Goal: Information Seeking & Learning: Learn about a topic

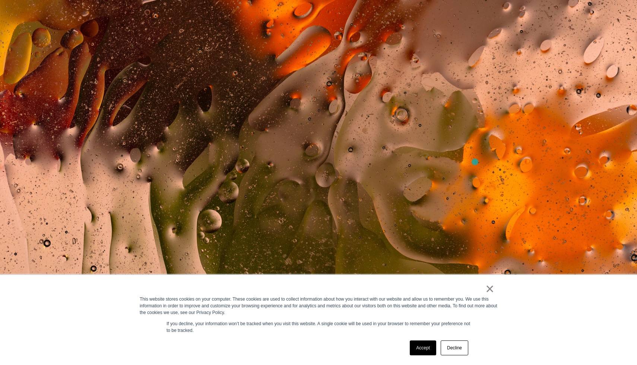
scroll to position [252, 0]
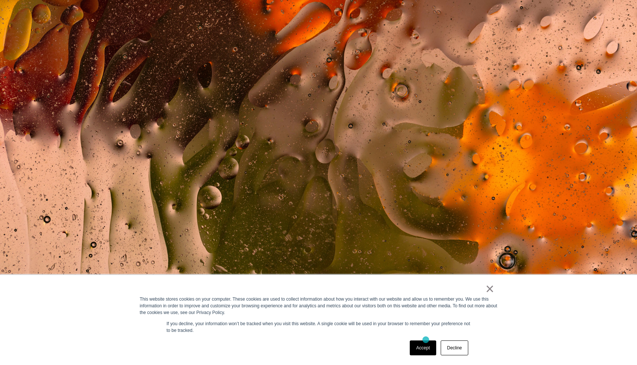
click at [426, 340] on div "Accept Decline" at bounding box center [438, 347] width 63 height 19
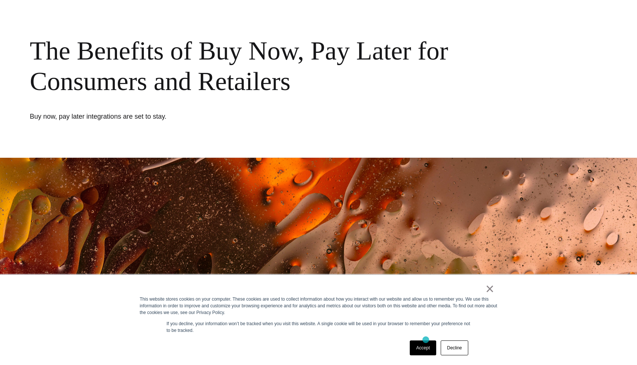
scroll to position [20, 0]
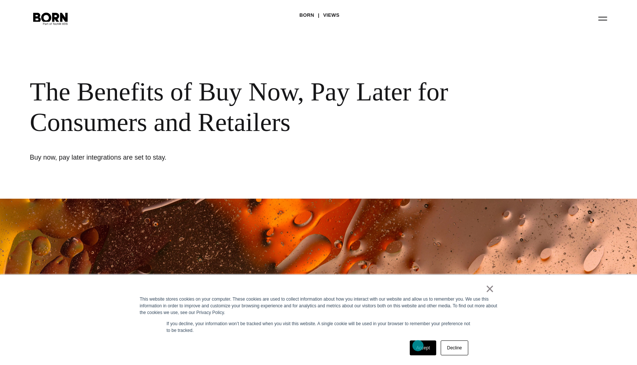
click at [418, 347] on link "Accept" at bounding box center [423, 348] width 26 height 15
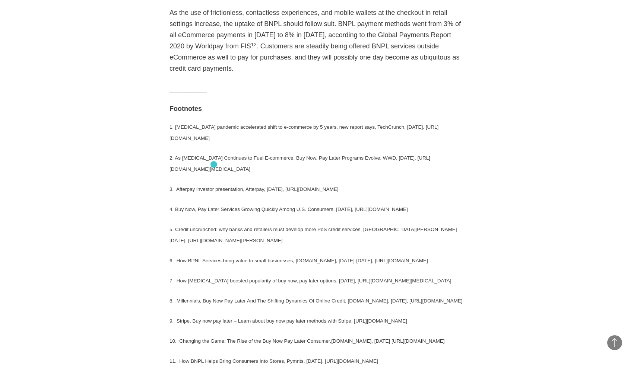
scroll to position [1743, 0]
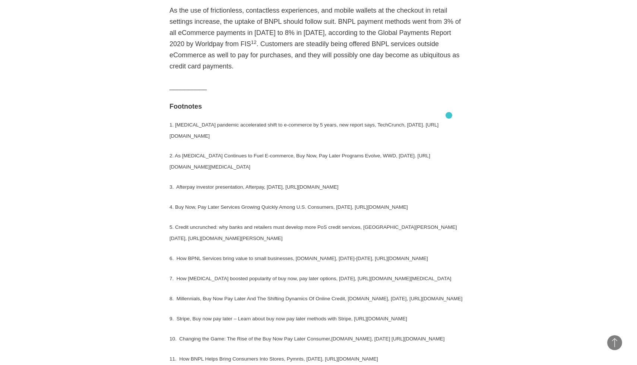
drag, startPoint x: 166, startPoint y: 113, endPoint x: 455, endPoint y: 116, distance: 288.6
copy sup "[URL][DOMAIN_NAME]"
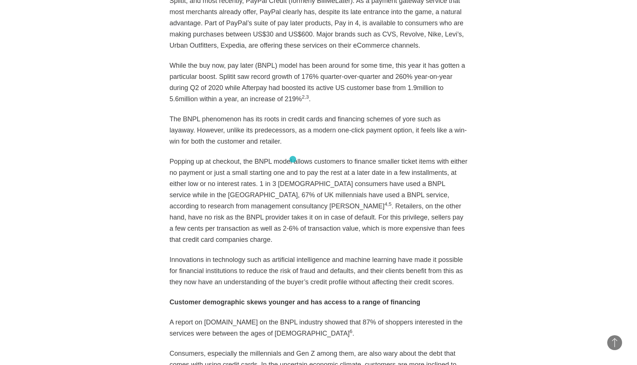
scroll to position [708, 0]
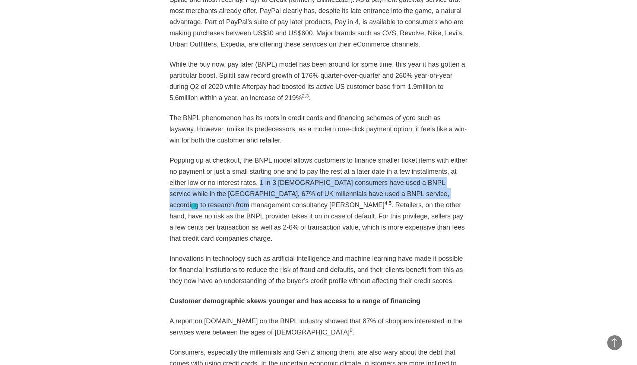
drag, startPoint x: 259, startPoint y: 181, endPoint x: 194, endPoint y: 206, distance: 69.8
click at [194, 206] on p "Popping up at checkout, the BNPL model allows customers to finance smaller tick…" at bounding box center [318, 199] width 298 height 89
copy p "1 in 3 [DEMOGRAPHIC_DATA] consumers have used a BNPL service while in the [GEOG…"
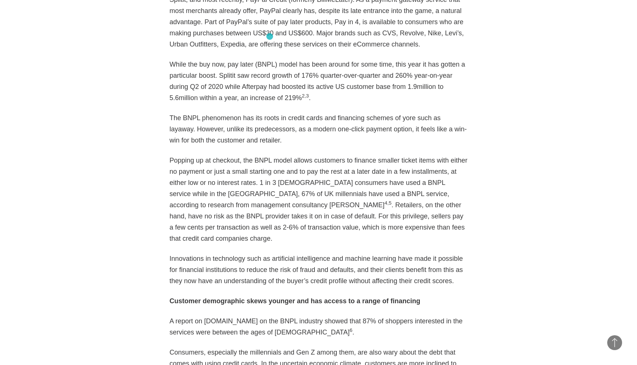
click at [270, 36] on p "The BNPL field is dominated by a few major players – Afterpay, Affirm, Klarna, …" at bounding box center [318, 16] width 298 height 67
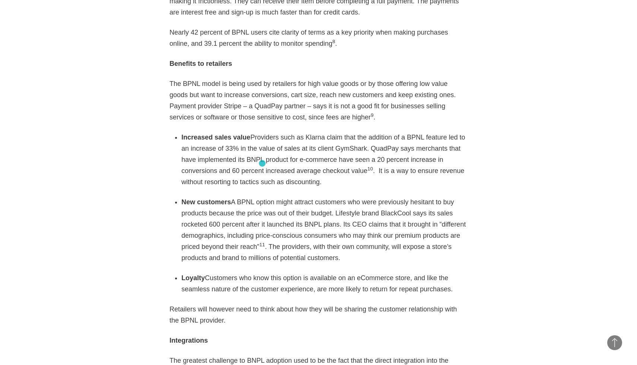
scroll to position [1246, 0]
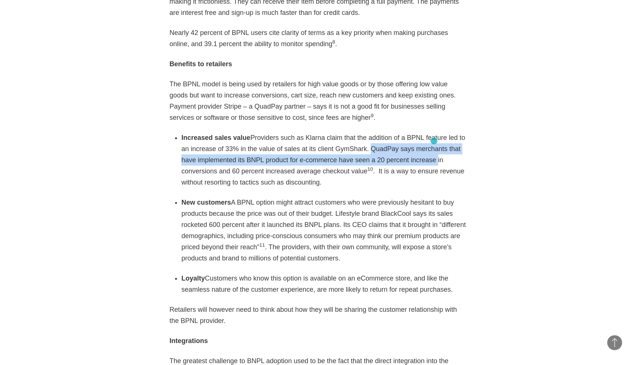
drag, startPoint x: 365, startPoint y: 126, endPoint x: 434, endPoint y: 141, distance: 70.8
click at [434, 141] on li "Increased sales value Providers such as Klarna claim that the addition of a BPN…" at bounding box center [324, 160] width 286 height 56
copy li "QuadPay says merchants that have implemented its BNPL product for e-commerce ha…"
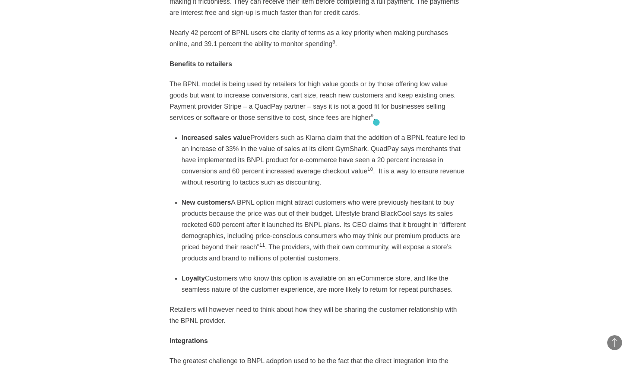
click at [372, 132] on li "Increased sales value Providers such as Klarna claim that the addition of a BPN…" at bounding box center [324, 160] width 286 height 56
drag, startPoint x: 367, startPoint y: 125, endPoint x: 366, endPoint y: 146, distance: 21.6
click at [366, 146] on li "Increased sales value Providers such as Klarna claim that the addition of a BPN…" at bounding box center [324, 160] width 286 height 56
copy li "QuadPay says merchants that have implemented its BNPL product for e-commerce ha…"
click at [433, 221] on li "New customers A BPNL option might attract customers who were previously hesitan…" at bounding box center [324, 230] width 286 height 67
